Goal: Task Accomplishment & Management: Complete application form

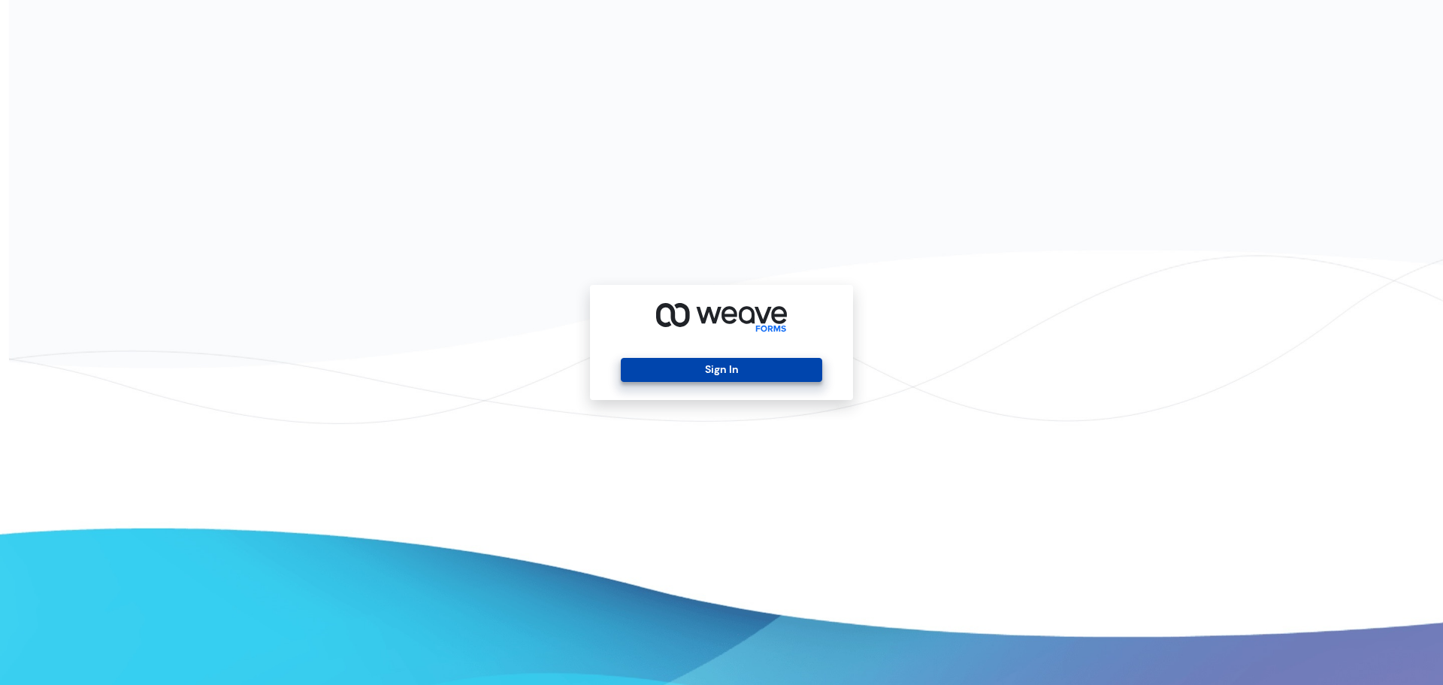
click at [709, 365] on button "Sign In" at bounding box center [721, 370] width 201 height 24
